Goal: Information Seeking & Learning: Learn about a topic

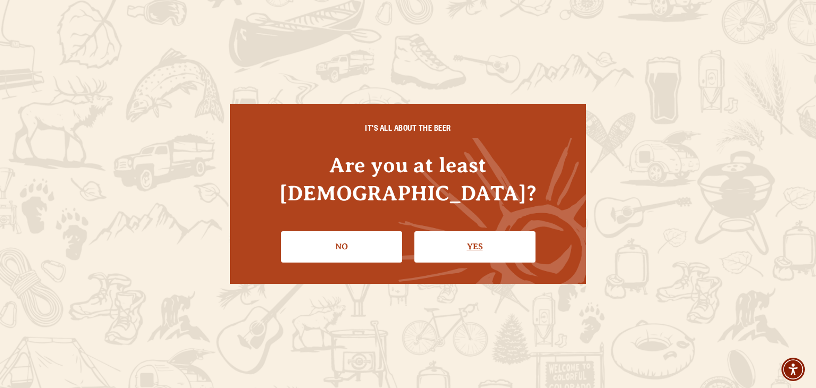
click at [461, 231] on link "Yes" at bounding box center [474, 246] width 121 height 31
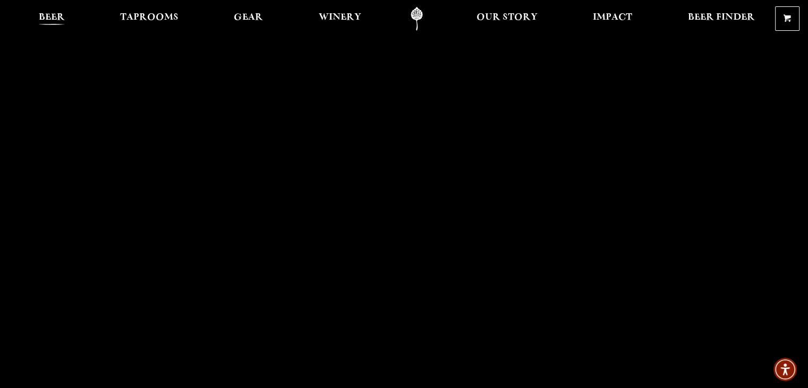
click at [48, 16] on span "Beer" at bounding box center [52, 17] width 26 height 8
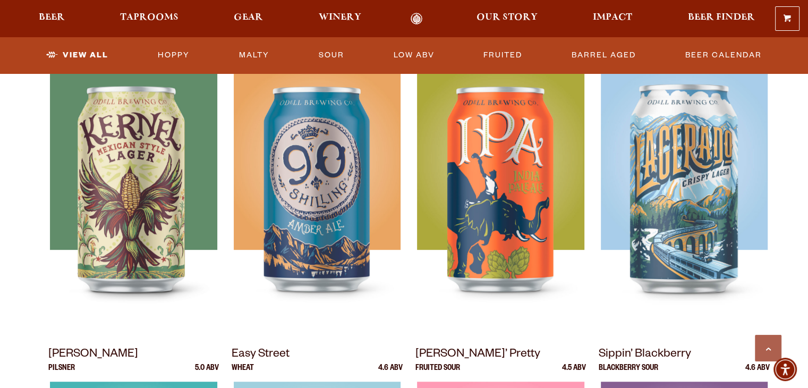
scroll to position [506, 0]
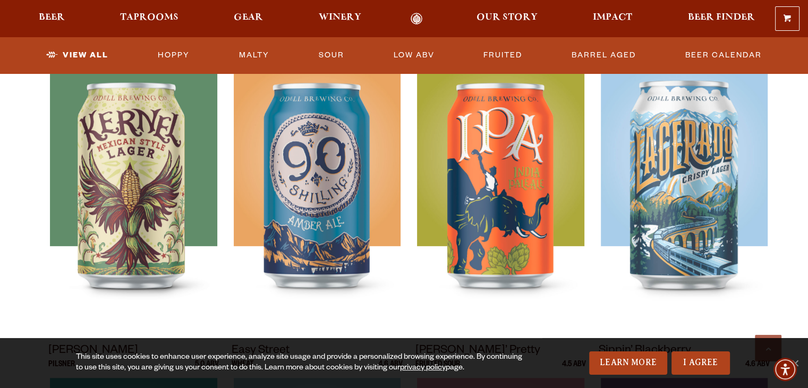
drag, startPoint x: 809, startPoint y: 27, endPoint x: 815, endPoint y: 86, distance: 59.2
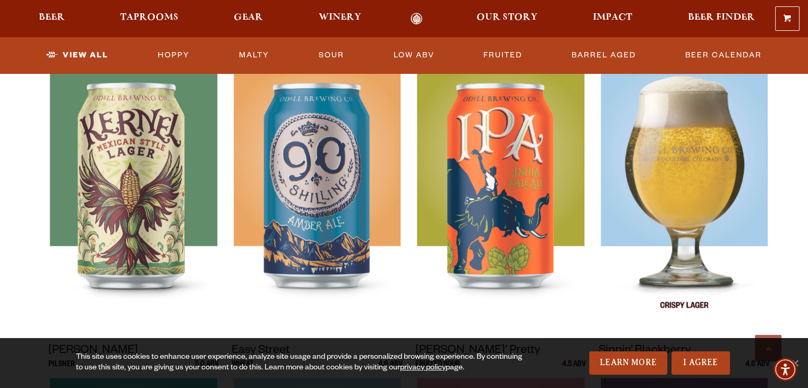
click at [682, 183] on img at bounding box center [684, 196] width 167 height 266
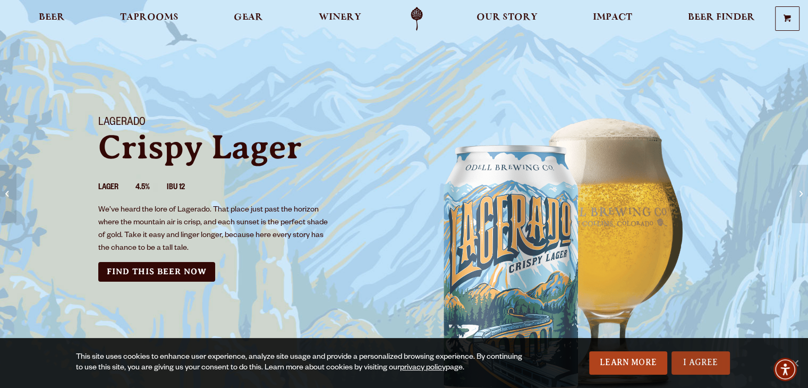
click at [700, 368] on link "I Agree" at bounding box center [700, 362] width 58 height 23
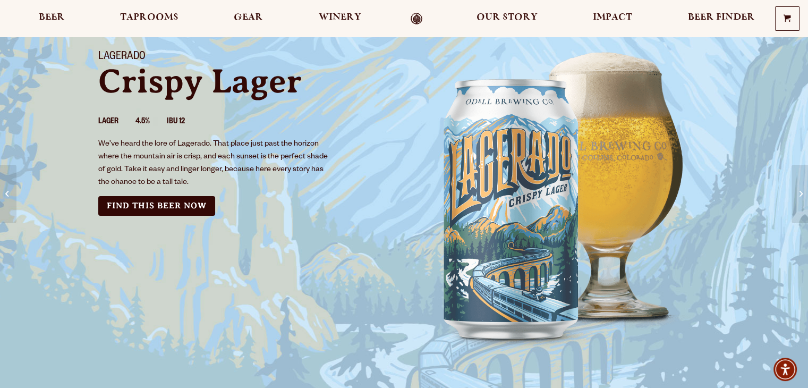
scroll to position [64, 0]
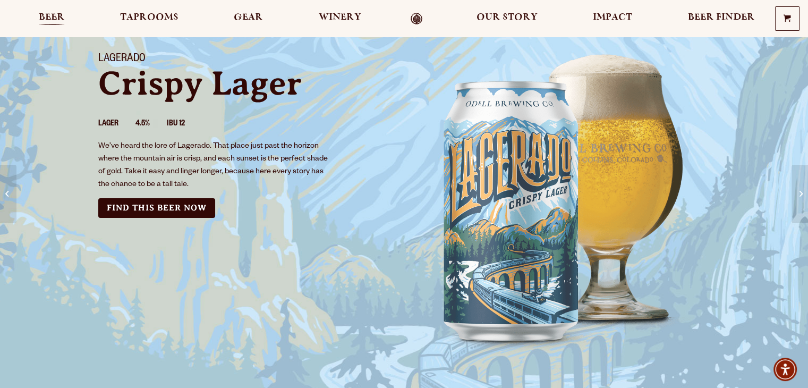
click at [50, 15] on span "Beer" at bounding box center [52, 17] width 26 height 8
